Goal: Complete application form: Complete application form

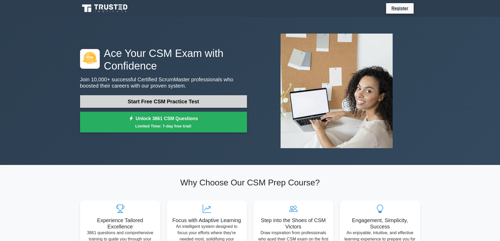
click at [175, 102] on link "Start Free CSM Practice Test" at bounding box center [163, 101] width 167 height 13
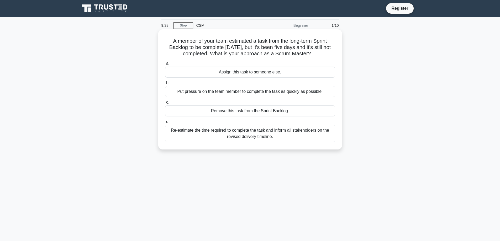
click at [222, 135] on div "Re-estimate the time required to complete the task and inform all stakeholders …" at bounding box center [250, 133] width 170 height 17
click at [165, 124] on input "d. Re-estimate the time required to complete the task and inform all stakeholde…" at bounding box center [165, 121] width 0 height 3
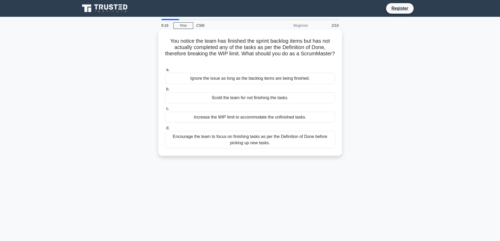
click at [219, 142] on div "Encourage the team to focus on finishing tasks as per the Definition of Done be…" at bounding box center [250, 139] width 170 height 17
click at [165, 130] on input "d. Encourage the team to focus on finishing tasks as per the Definition of Done…" at bounding box center [165, 128] width 0 height 3
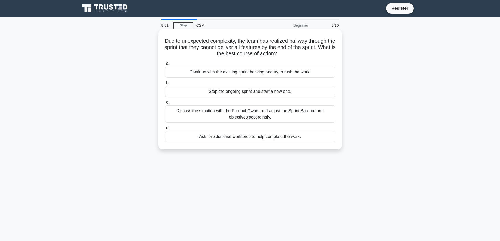
click at [216, 116] on div "Discuss the situation with the Product Owner and adjust the Sprint Backlog and …" at bounding box center [250, 114] width 170 height 17
click at [165, 104] on input "c. Discuss the situation with the Product Owner and adjust the Sprint Backlog a…" at bounding box center [165, 102] width 0 height 3
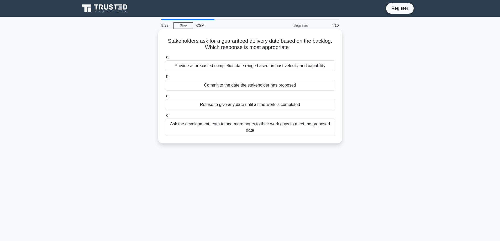
click at [188, 68] on div "Provide a forecasted completion date range based on past velocity and capability" at bounding box center [250, 65] width 170 height 11
click at [165, 59] on input "a. Provide a forecasted completion date range based on past velocity and capabi…" at bounding box center [165, 57] width 0 height 3
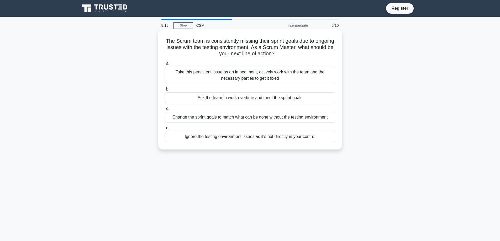
click at [291, 76] on div "Take this persistent issue as an impediment, actively work with the team and th…" at bounding box center [250, 75] width 170 height 17
click at [165, 65] on input "a. Take this persistent issue as an impediment, actively work with the team and…" at bounding box center [165, 63] width 0 height 3
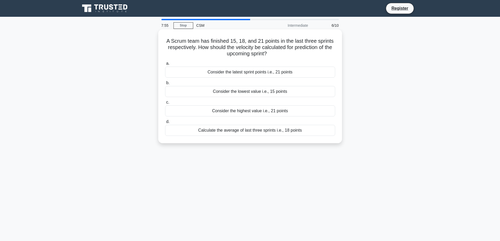
click at [236, 129] on div "Calculate the average of last three sprints i.e., 18 points" at bounding box center [250, 130] width 170 height 11
click at [165, 124] on input "d. Calculate the average of last three sprints i.e., 18 points" at bounding box center [165, 121] width 0 height 3
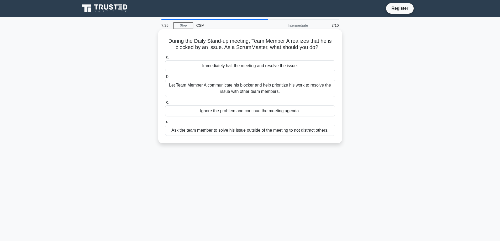
click at [217, 88] on div "Let Team Member A communicate his blocker and help prioritize his work to resol…" at bounding box center [250, 88] width 170 height 17
click at [165, 79] on input "b. Let Team Member A communicate his blocker and help prioritize his work to re…" at bounding box center [165, 76] width 0 height 3
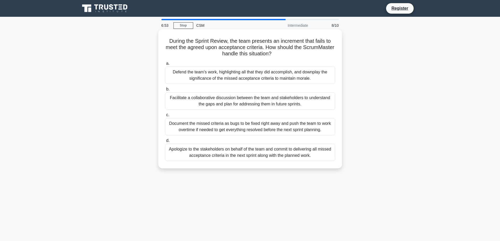
click at [251, 102] on div "Facilitate a collaborative discussion between the team and stakeholders to unde…" at bounding box center [250, 100] width 170 height 17
click at [165, 91] on input "b. Facilitate a collaborative discussion between the team and stakeholders to u…" at bounding box center [165, 89] width 0 height 3
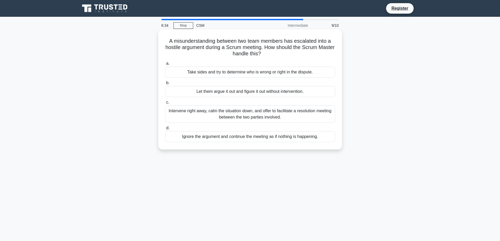
click at [205, 115] on div "Intervene right away, calm the situation down, and offer to facilitate a resolu…" at bounding box center [250, 114] width 170 height 17
click at [165, 104] on input "c. Intervene right away, calm the situation down, and offer to facilitate a res…" at bounding box center [165, 102] width 0 height 3
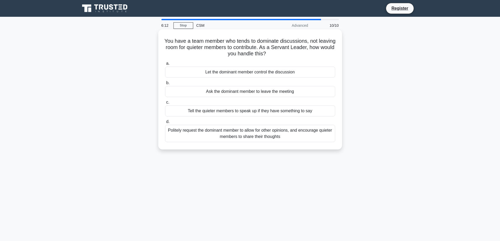
click at [201, 134] on div "Politely request the dominant member to allow for other opinions, and encourage…" at bounding box center [250, 133] width 170 height 17
click at [165, 124] on input "d. Politely request the dominant member to allow for other opinions, and encour…" at bounding box center [165, 121] width 0 height 3
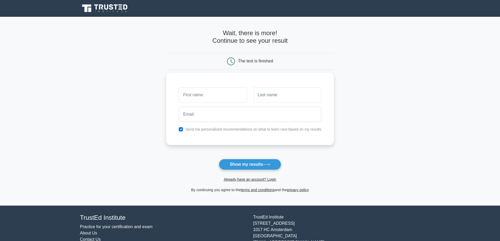
click at [206, 98] on input "text" at bounding box center [213, 94] width 68 height 15
type input "[PERSON_NAME]"
click at [280, 91] on input "text" at bounding box center [287, 94] width 68 height 15
type input "Patil"
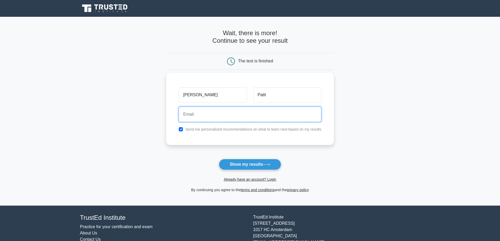
click at [244, 111] on input "email" at bounding box center [250, 114] width 143 height 15
click at [181, 129] on input "checkbox" at bounding box center [181, 129] width 4 height 4
checkbox input "false"
click at [197, 108] on input "email" at bounding box center [250, 114] width 143 height 15
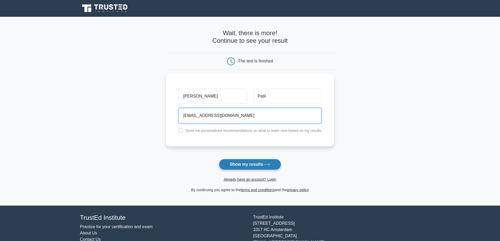
type input "[EMAIL_ADDRESS][DOMAIN_NAME]"
click at [268, 163] on button "Show my results" at bounding box center [250, 164] width 62 height 11
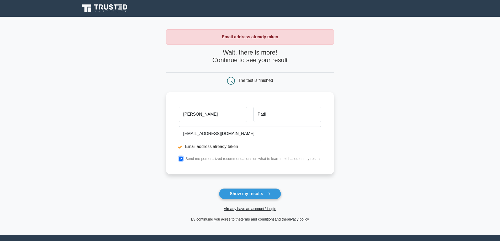
click at [183, 160] on input "checkbox" at bounding box center [181, 159] width 4 height 4
checkbox input "false"
click at [269, 114] on input "Patil" at bounding box center [287, 114] width 68 height 15
click at [258, 191] on button "Show my results" at bounding box center [250, 194] width 62 height 11
click at [179, 159] on input "checkbox" at bounding box center [181, 159] width 4 height 4
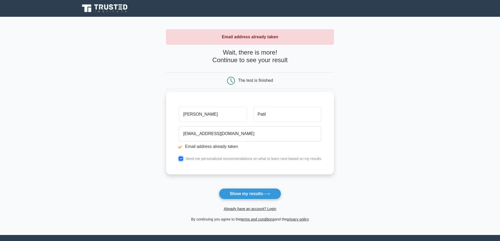
checkbox input "false"
click at [213, 116] on input "[PERSON_NAME]" at bounding box center [213, 114] width 68 height 15
drag, startPoint x: 280, startPoint y: 116, endPoint x: 239, endPoint y: 116, distance: 40.4
click at [239, 116] on div "komal Patil" at bounding box center [250, 114] width 149 height 19
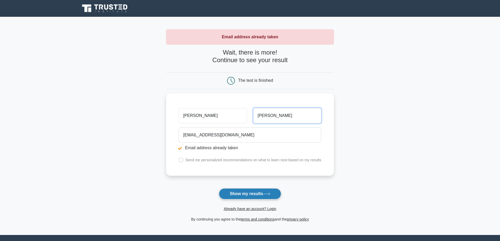
type input "[PERSON_NAME]"
click at [247, 196] on button "Show my results" at bounding box center [250, 194] width 62 height 11
click at [239, 37] on strong "Email address already taken" at bounding box center [250, 37] width 56 height 4
drag, startPoint x: 267, startPoint y: 196, endPoint x: 383, endPoint y: 162, distance: 121.3
click at [383, 162] on main "Email address already taken Wait, there is more! Continue to see your result Th…" at bounding box center [250, 126] width 500 height 218
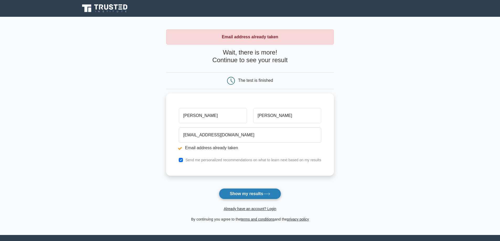
click at [266, 195] on icon at bounding box center [266, 194] width 7 height 3
click at [271, 208] on link "Already have an account? Login" at bounding box center [250, 209] width 53 height 4
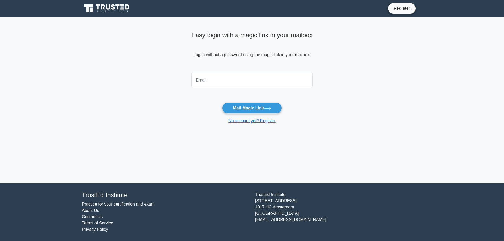
click at [211, 83] on input "email" at bounding box center [251, 80] width 121 height 15
type input "[EMAIL_ADDRESS][DOMAIN_NAME]"
click at [257, 109] on button "Mail Magic Link" at bounding box center [252, 108] width 60 height 11
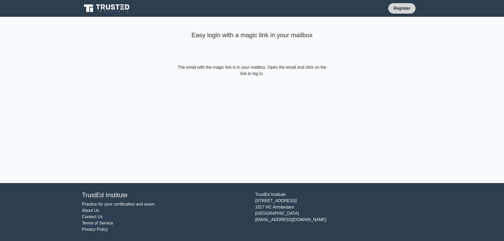
click at [403, 8] on link "Register" at bounding box center [401, 8] width 23 height 7
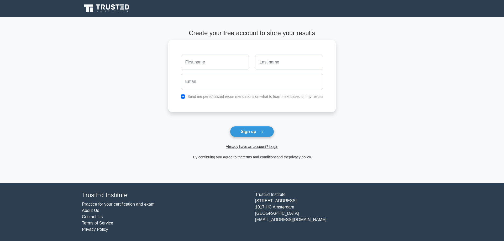
click at [207, 65] on input "text" at bounding box center [215, 62] width 68 height 15
type input "[PERSON_NAME]"
click at [286, 61] on input "text" at bounding box center [289, 62] width 68 height 15
type input "[PERSON_NAME]"
drag, startPoint x: 208, startPoint y: 61, endPoint x: 149, endPoint y: 58, distance: 58.9
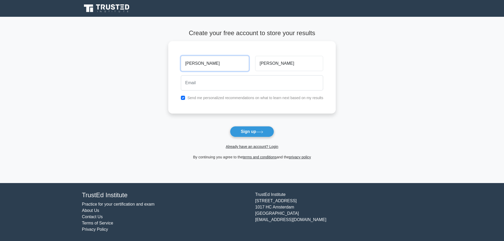
click at [149, 58] on main "Create your free account to store your results komal Patole Send me personalize…" at bounding box center [252, 100] width 504 height 166
type input "[PERSON_NAME]"
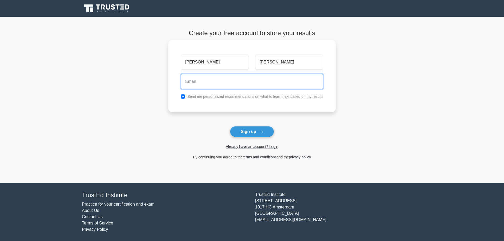
click at [200, 83] on input "email" at bounding box center [252, 81] width 143 height 15
type input "[EMAIL_ADDRESS][DOMAIN_NAME]"
click at [184, 96] on input "checkbox" at bounding box center [183, 97] width 4 height 4
checkbox input "false"
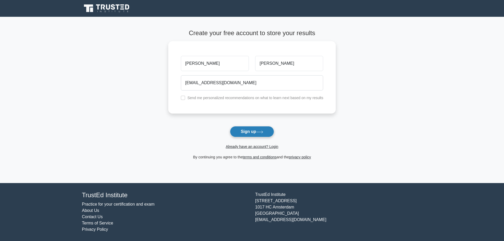
click at [252, 132] on button "Sign up" at bounding box center [252, 131] width 44 height 11
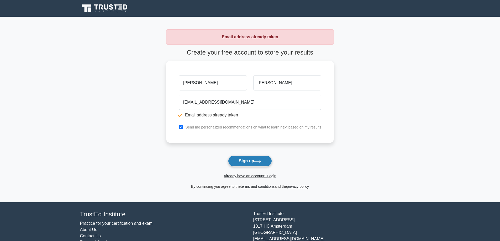
click at [250, 164] on button "Sign up" at bounding box center [250, 161] width 44 height 11
